Goal: Transaction & Acquisition: Purchase product/service

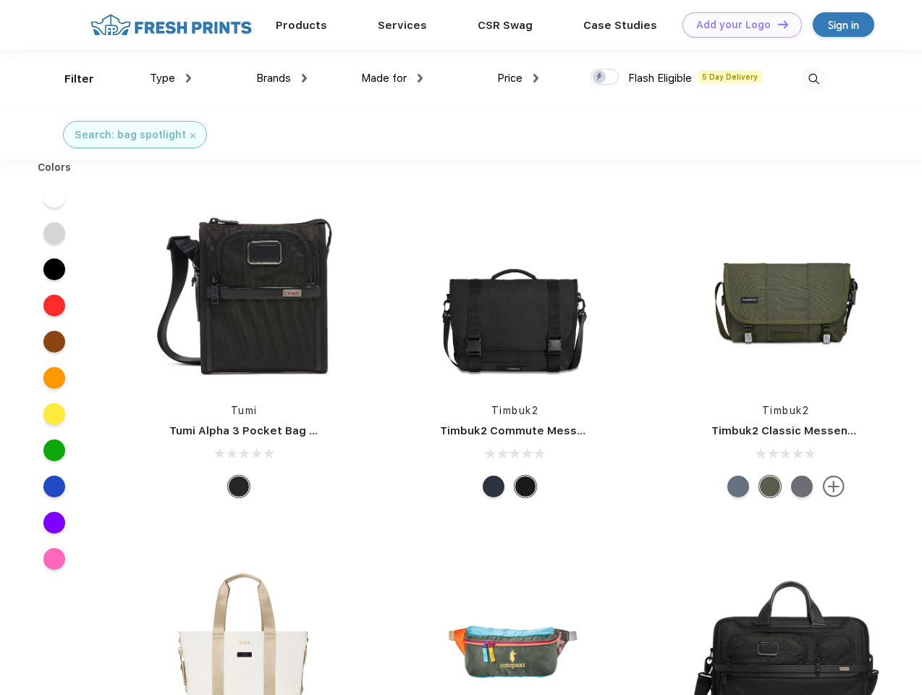
click at [737, 25] on link "Add your Logo Design Tool" at bounding box center [741, 24] width 119 height 25
click at [0, 0] on div "Design Tool" at bounding box center [0, 0] width 0 height 0
click at [777, 24] on link "Add your Logo Design Tool" at bounding box center [741, 24] width 119 height 25
click at [69, 79] on div "Filter" at bounding box center [79, 79] width 30 height 17
click at [171, 78] on span "Type" at bounding box center [162, 78] width 25 height 13
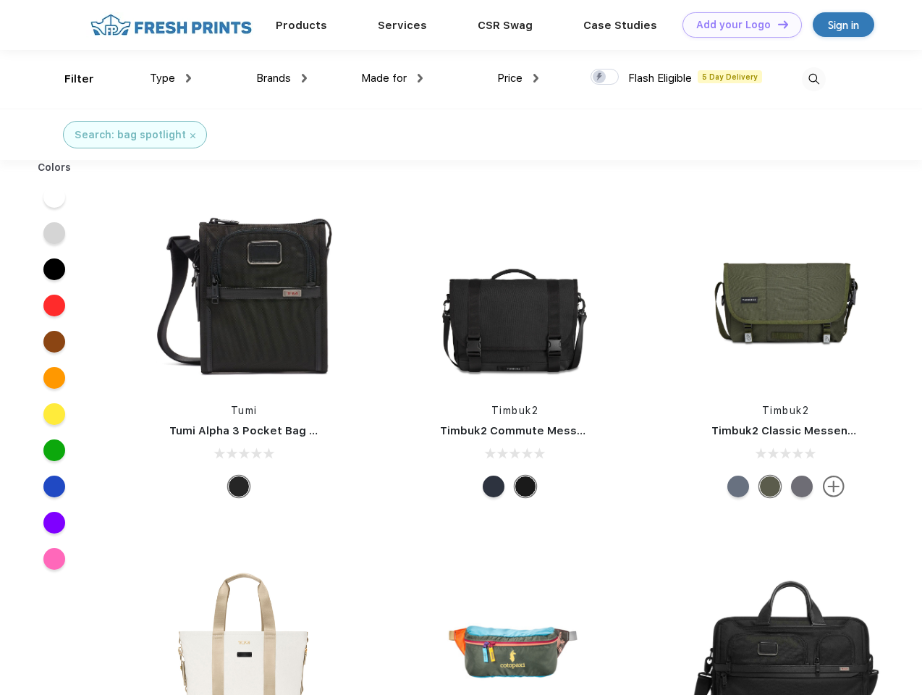
click at [282, 78] on span "Brands" at bounding box center [273, 78] width 35 height 13
click at [392, 78] on span "Made for" at bounding box center [384, 78] width 46 height 13
click at [518, 78] on span "Price" at bounding box center [509, 78] width 25 height 13
click at [605, 77] on div at bounding box center [605, 77] width 28 height 16
click at [600, 77] on input "checkbox" at bounding box center [595, 72] width 9 height 9
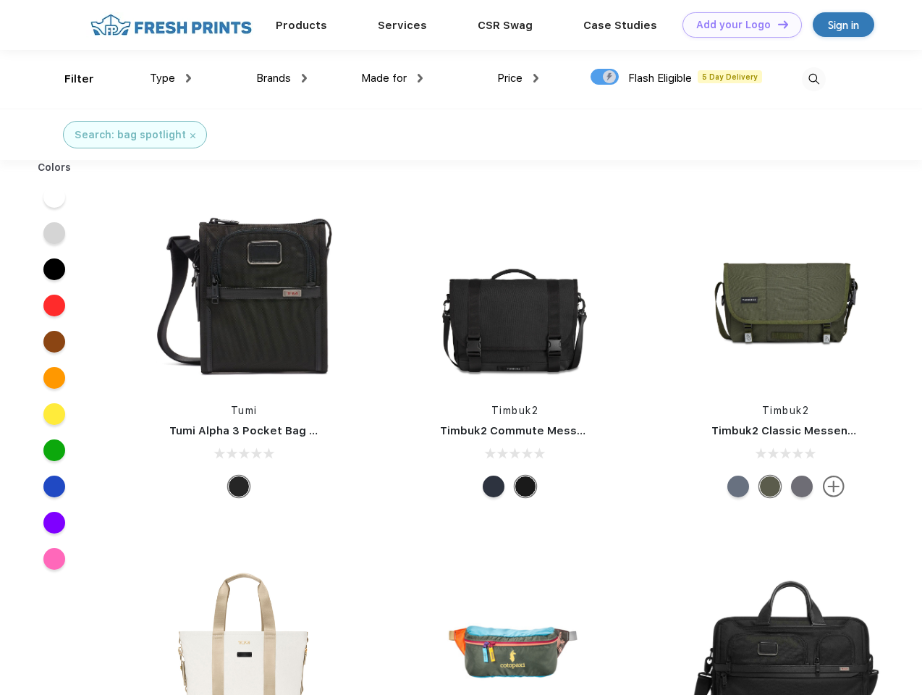
click at [813, 79] on img at bounding box center [814, 79] width 24 height 24
